Goal: Transaction & Acquisition: Purchase product/service

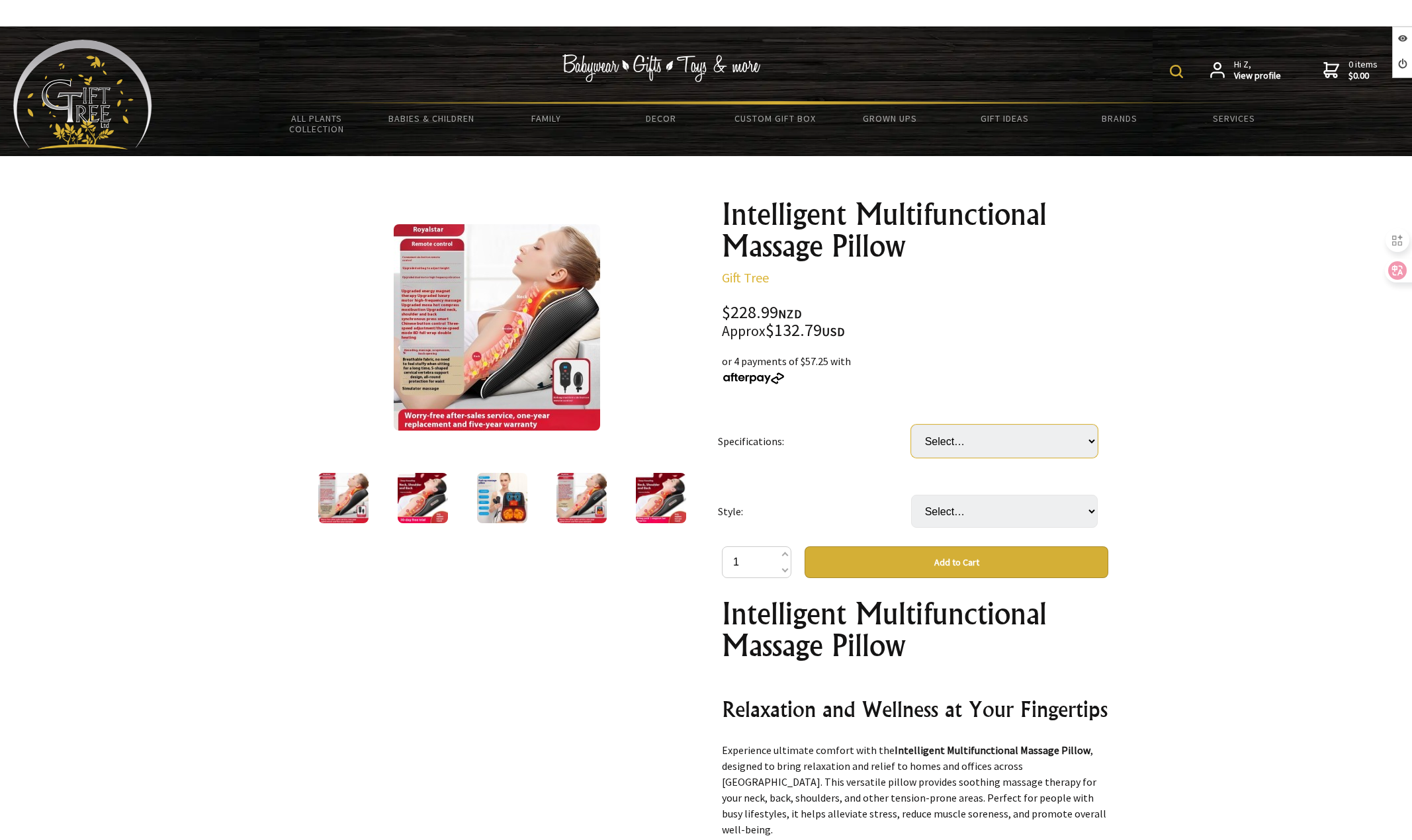
click at [1003, 437] on select "Select… Standard Model Flagship Energy Saving (+ $22.00) High Configuration (+ …" at bounding box center [1004, 441] width 187 height 33
select select "Flagship Energy Saving"
click at [911, 425] on select "Select… Standard Model Flagship Energy Saving (+ $22.00) High Configuration (+ …" at bounding box center [1004, 441] width 187 height 33
click at [981, 516] on select "Select… With Adapter Plug" at bounding box center [1004, 511] width 187 height 33
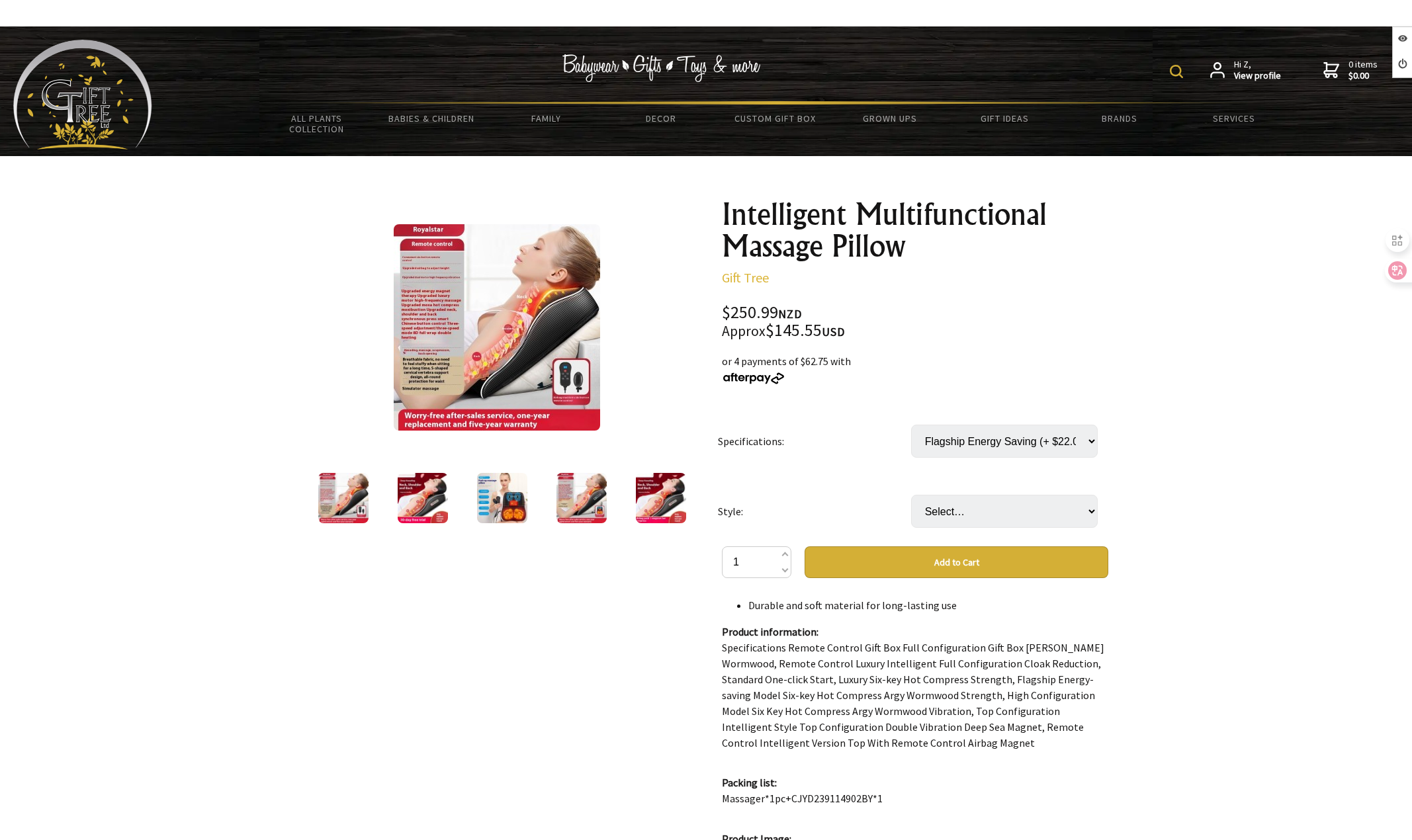
scroll to position [728, 0]
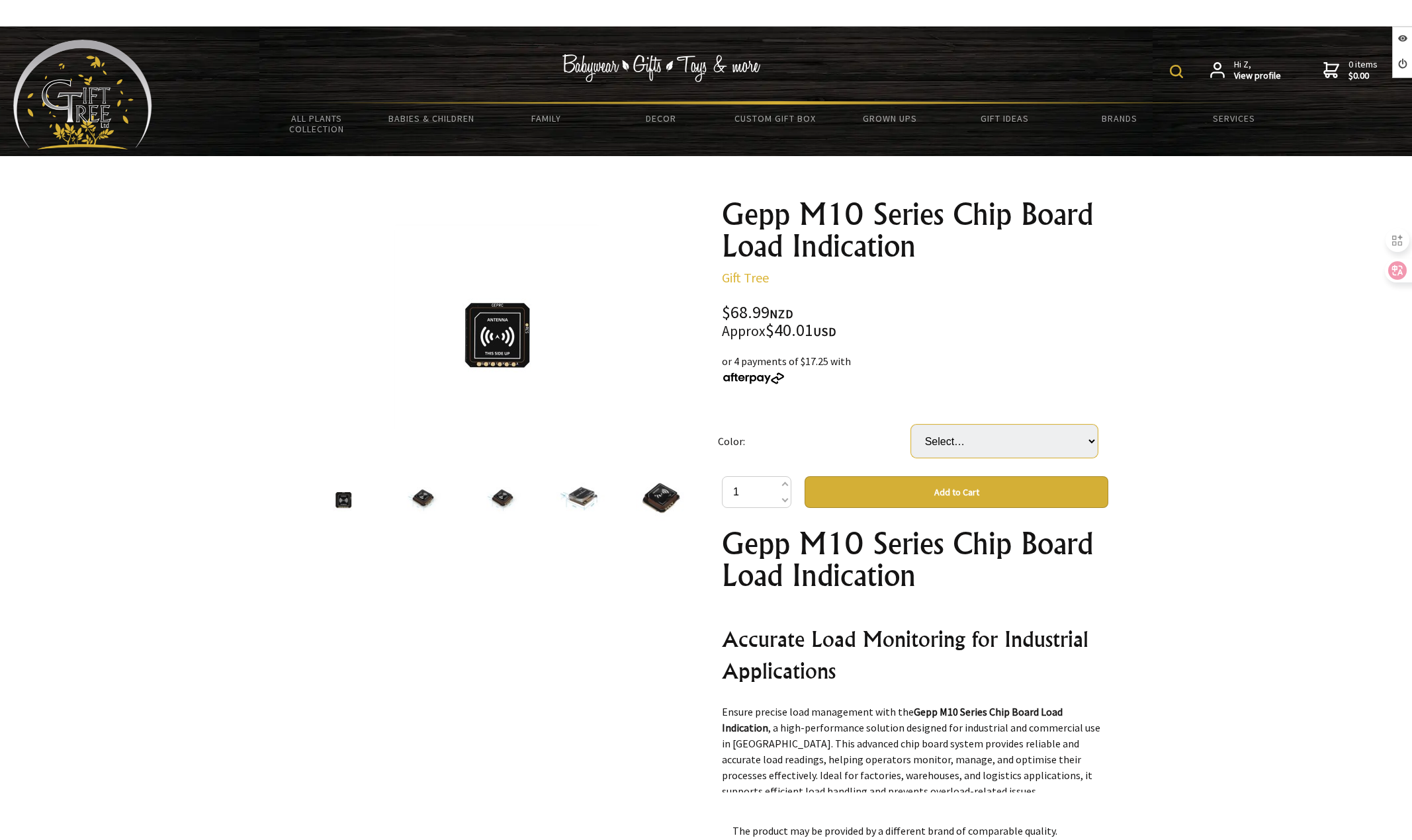
click at [1022, 439] on select "Select… GEPM10nano GPS GEPM10 GPS (+ $9.00) GEPM10DQ GPS (+ $26.00)" at bounding box center [1004, 441] width 187 height 33
select select "GEPM10 GPS"
click at [911, 425] on select "Select… GEPM10nano GPS GEPM10 GPS (+ $9.00) GEPM10DQ GPS (+ $26.00)" at bounding box center [1004, 441] width 187 height 33
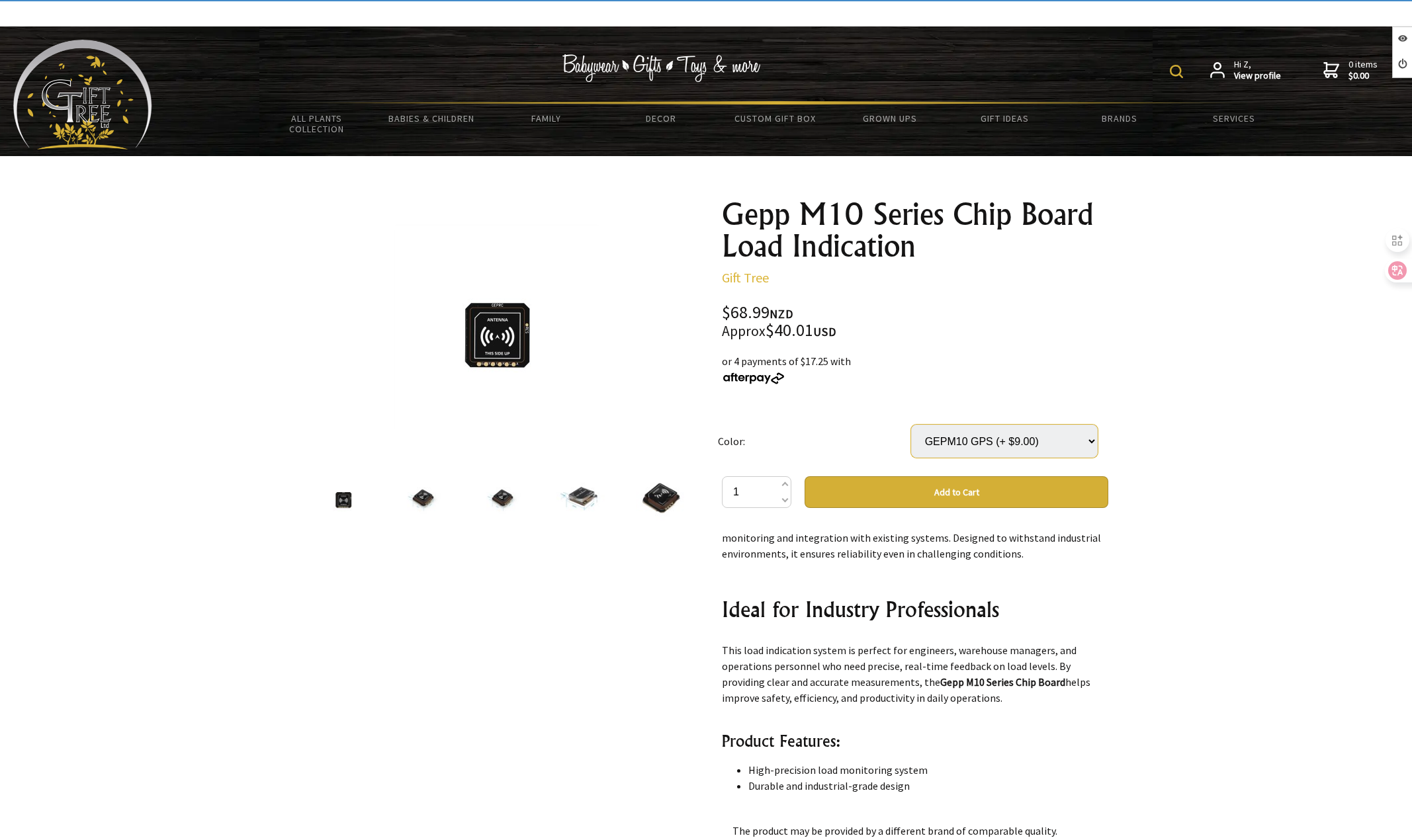
scroll to position [793, 0]
